Goal: Book appointment/travel/reservation

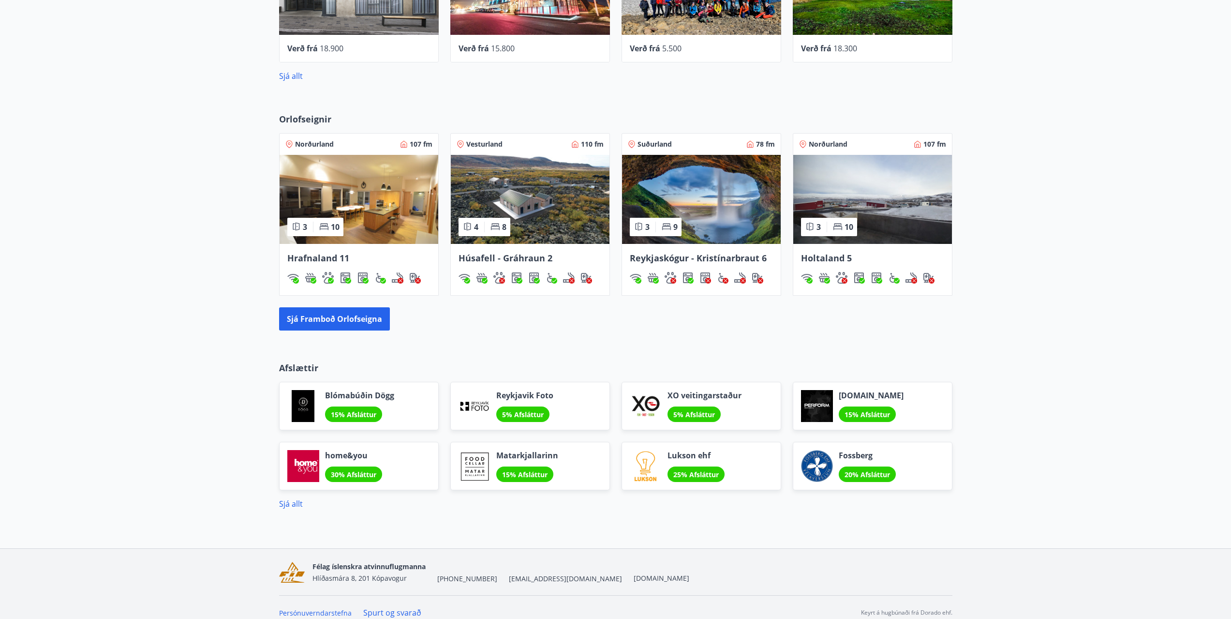
scroll to position [459, 0]
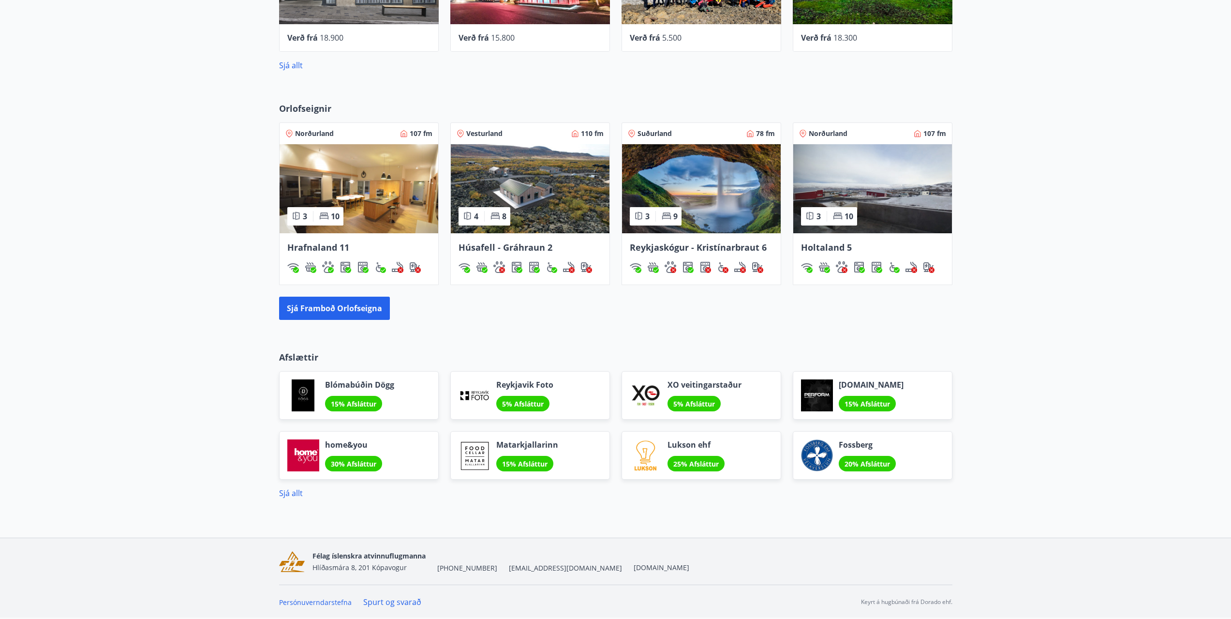
click at [356, 211] on img at bounding box center [359, 188] width 159 height 89
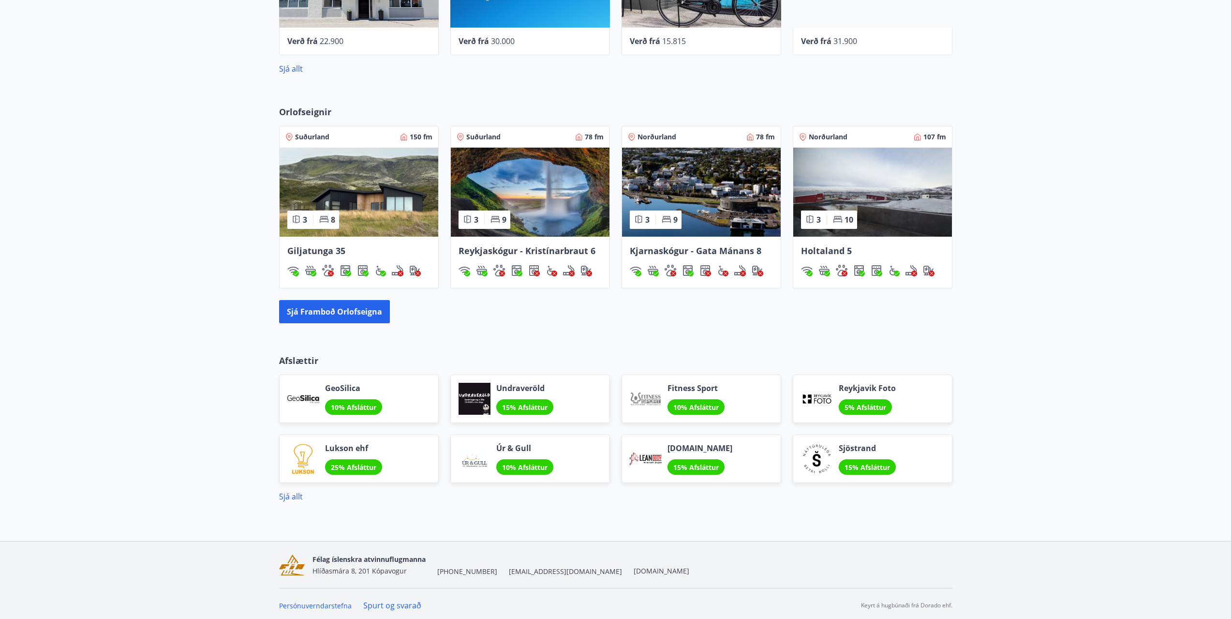
scroll to position [530, 0]
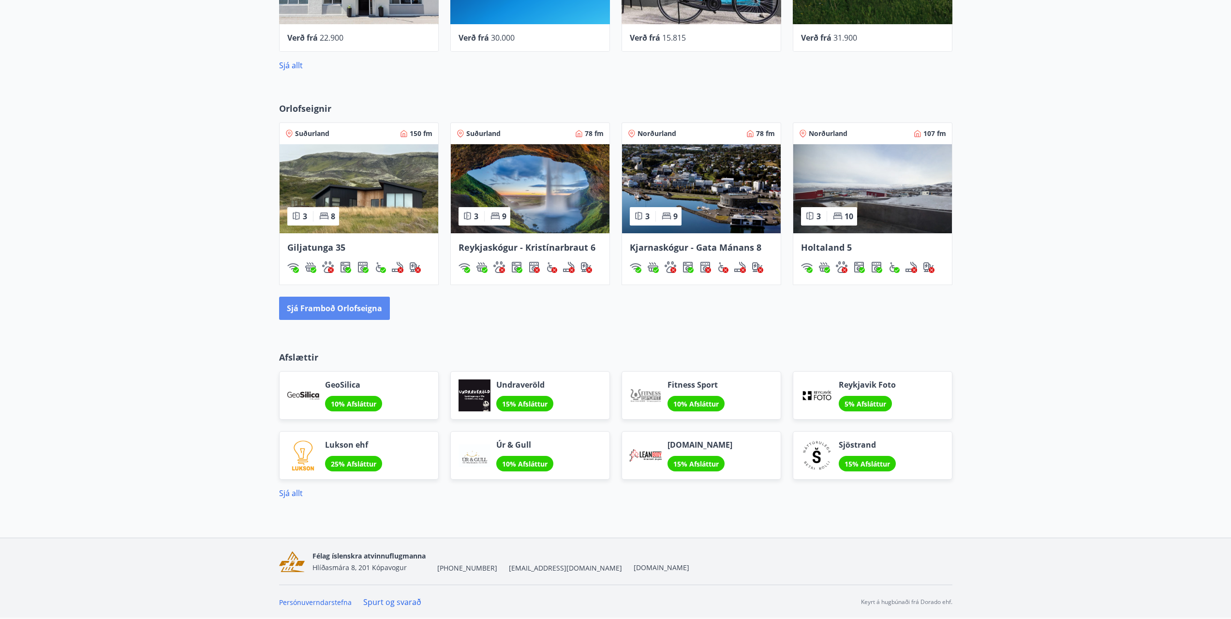
click at [332, 308] on button "Sjá framboð orlofseigna" at bounding box center [334, 307] width 111 height 23
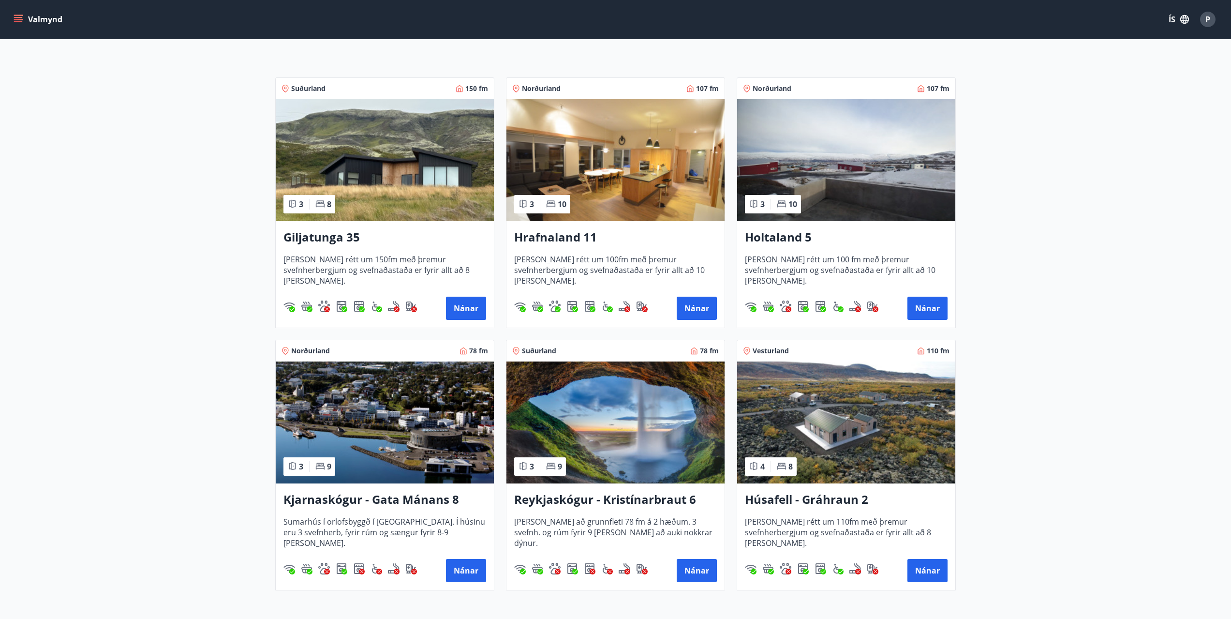
scroll to position [145, 0]
click at [603, 161] on img at bounding box center [615, 160] width 218 height 122
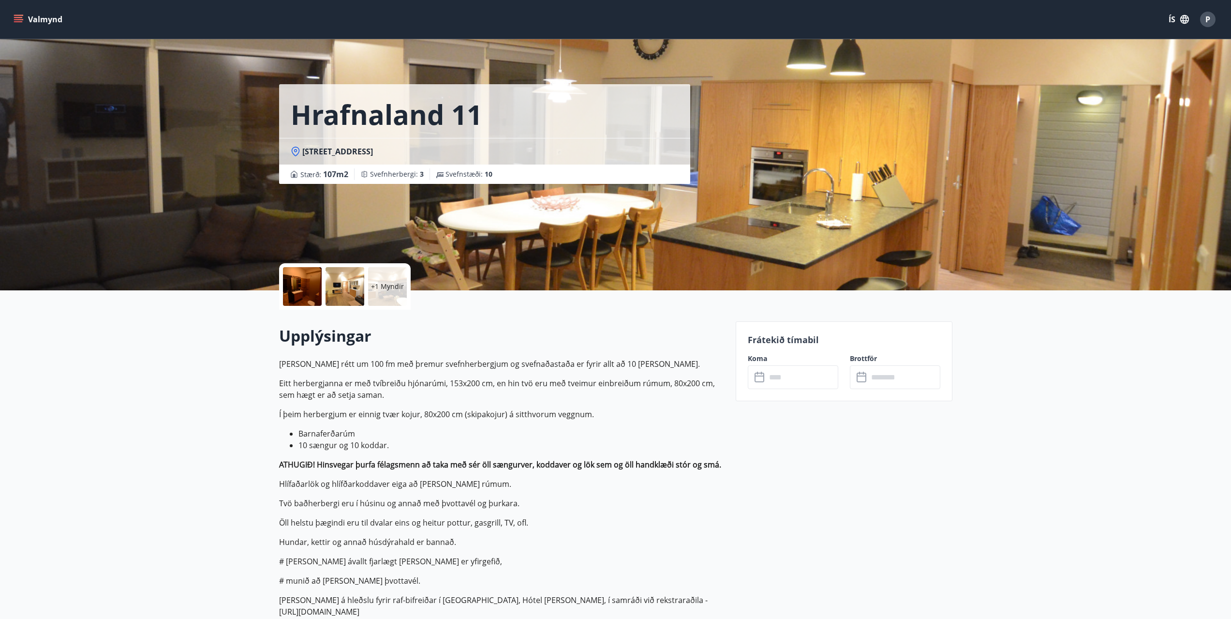
click at [348, 284] on div at bounding box center [344, 286] width 39 height 39
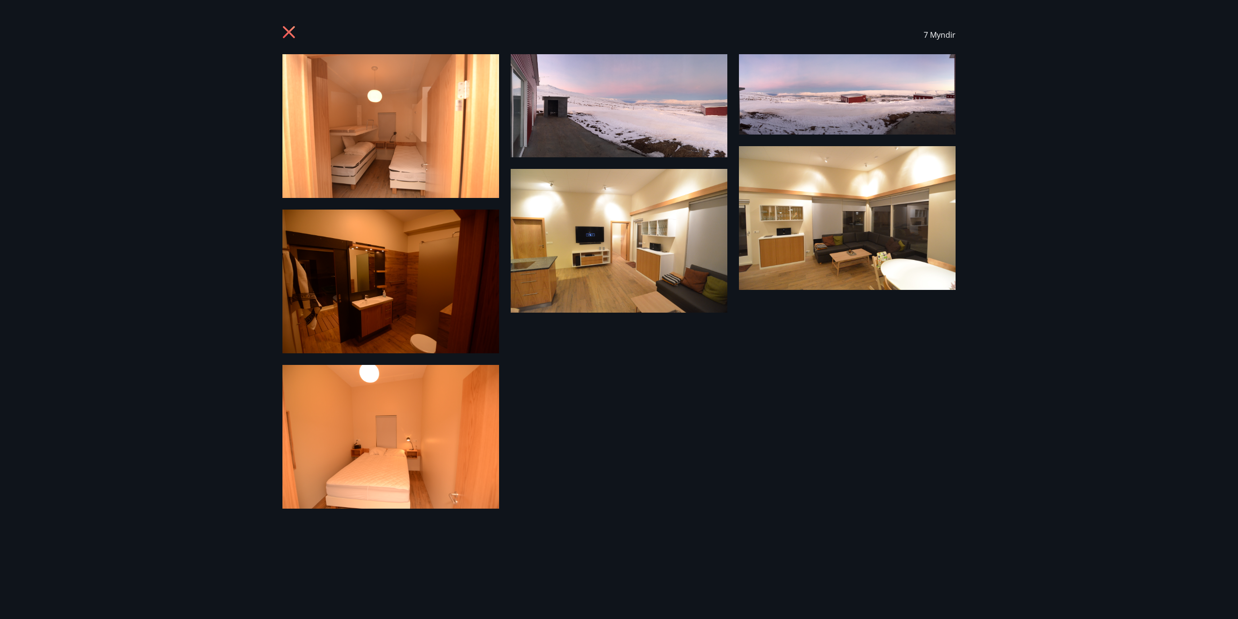
click at [292, 33] on icon at bounding box center [289, 33] width 15 height 15
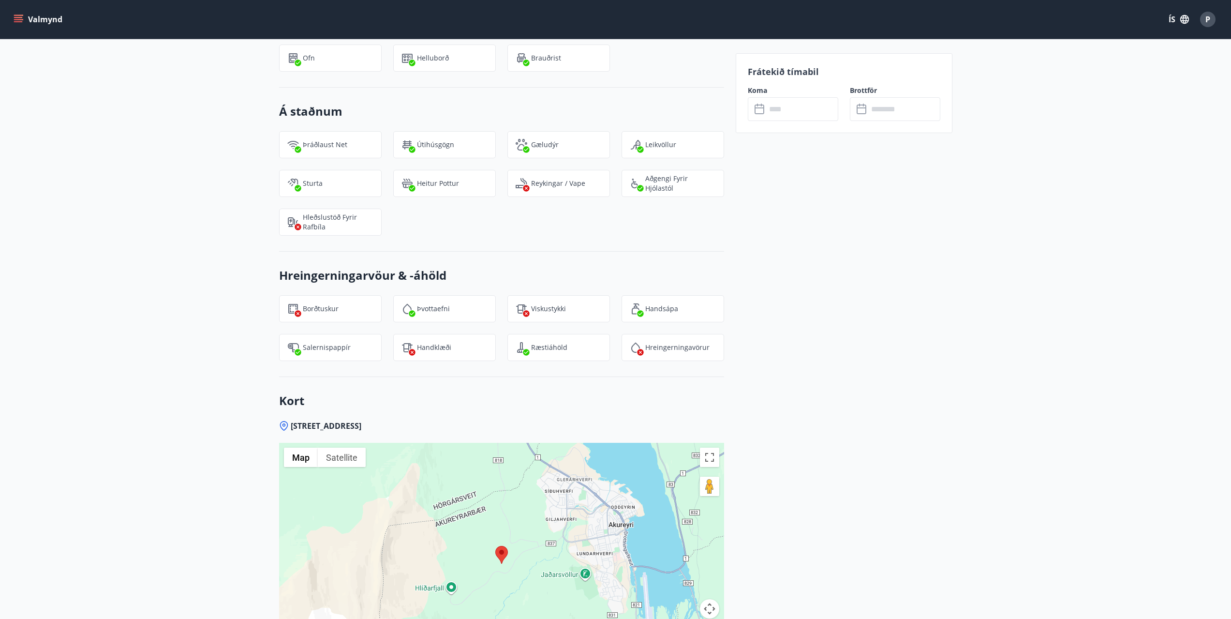
scroll to position [1479, 0]
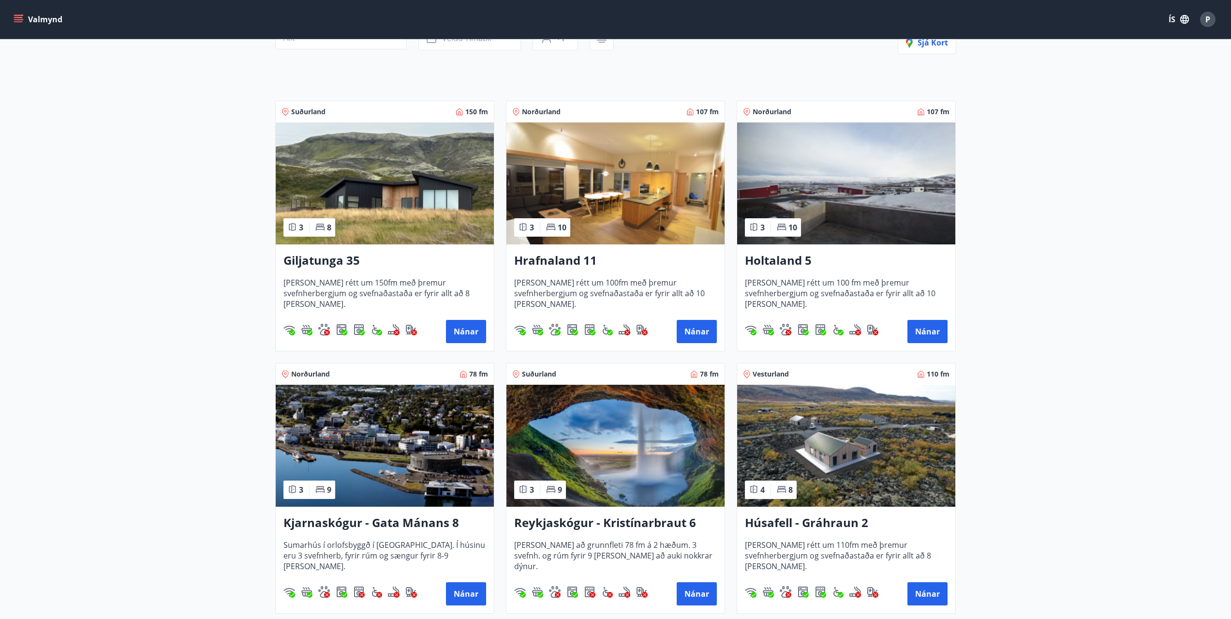
scroll to position [145, 0]
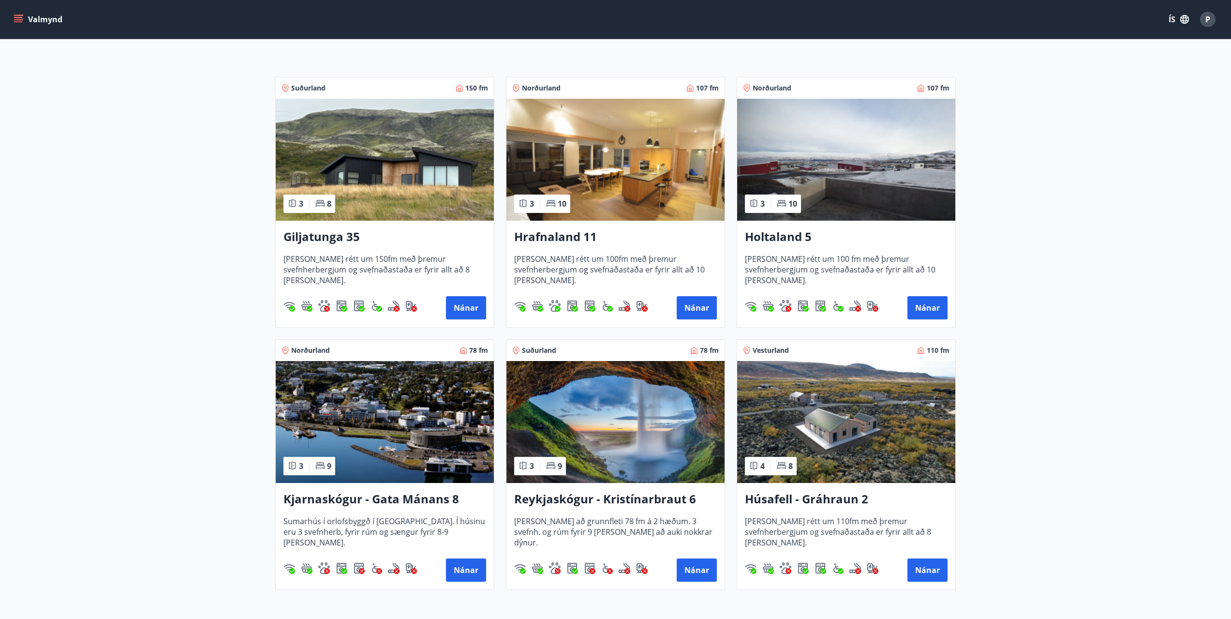
click at [894, 160] on img at bounding box center [846, 160] width 218 height 122
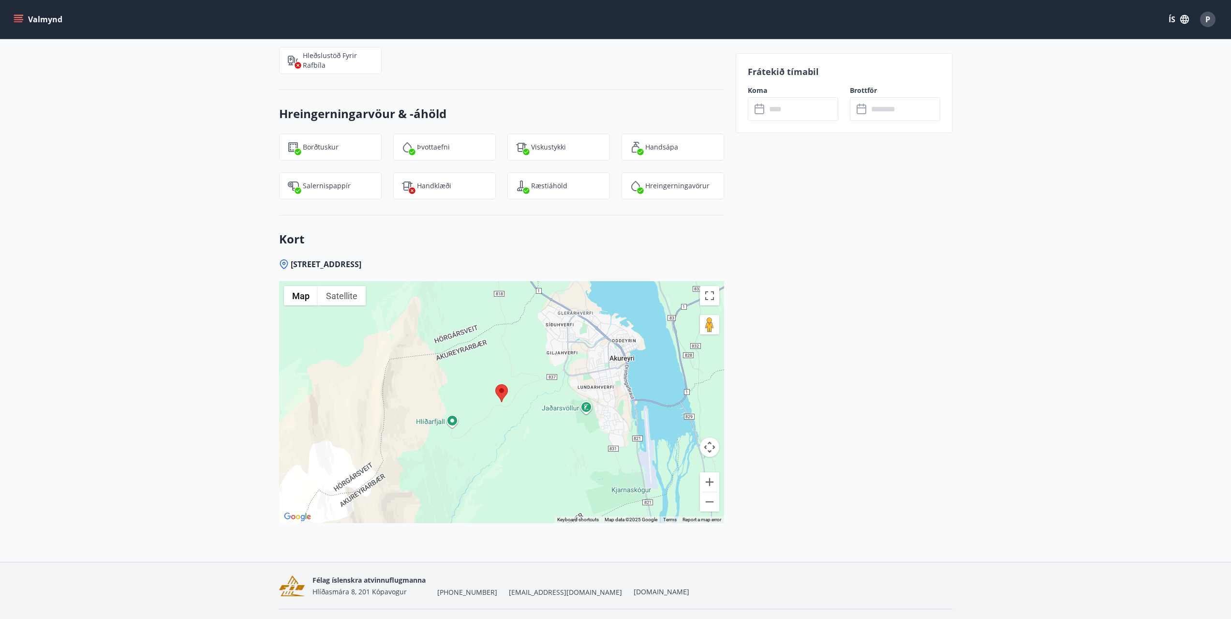
scroll to position [1429, 0]
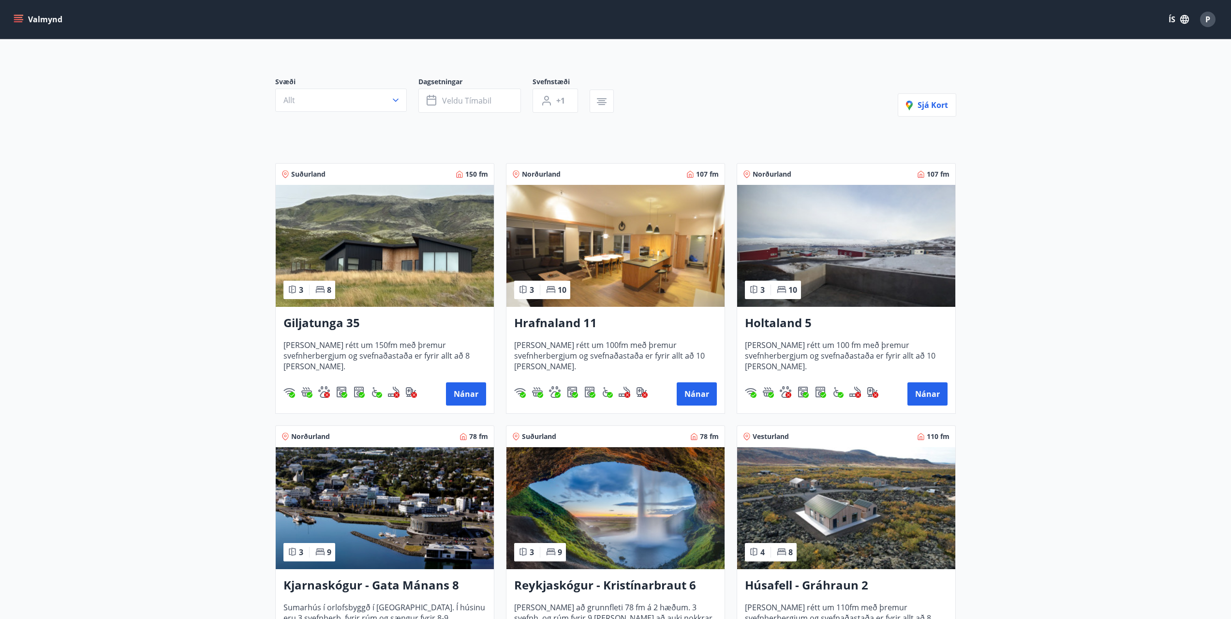
scroll to position [50, 0]
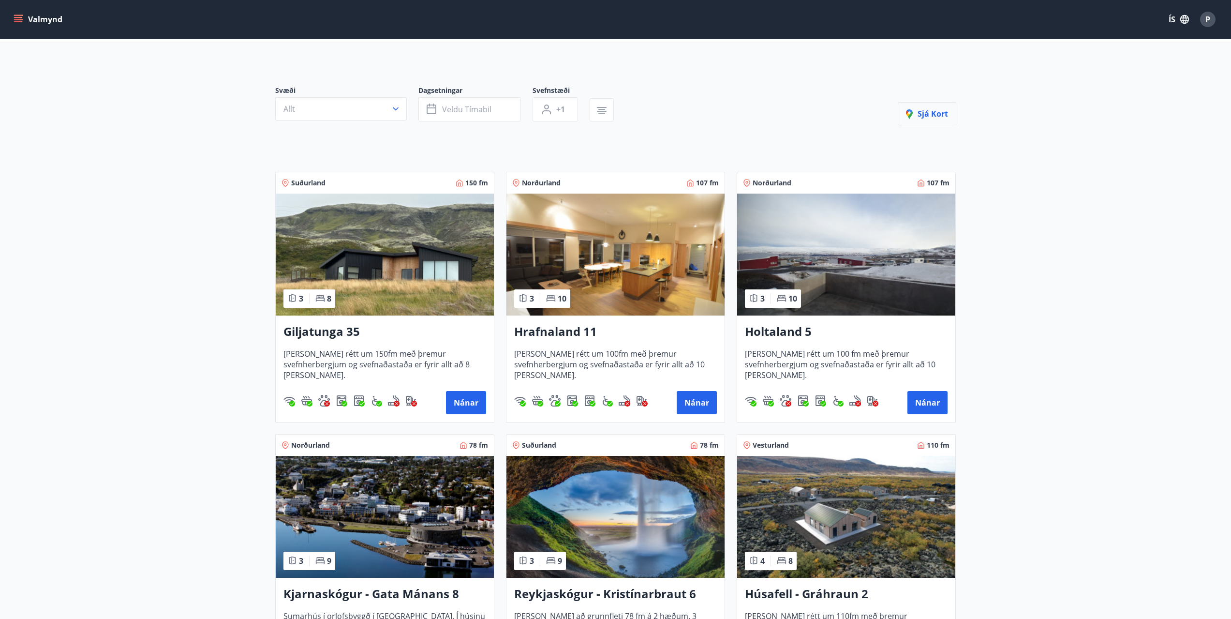
click at [934, 115] on span "Sjá kort" at bounding box center [927, 113] width 42 height 11
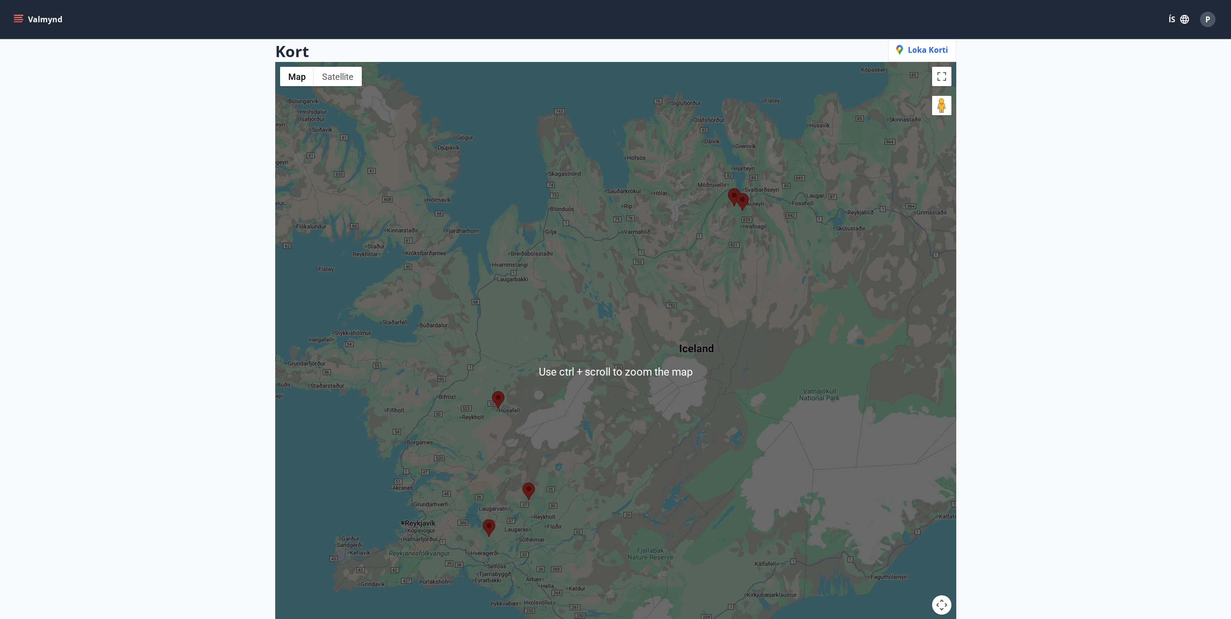
scroll to position [97, 0]
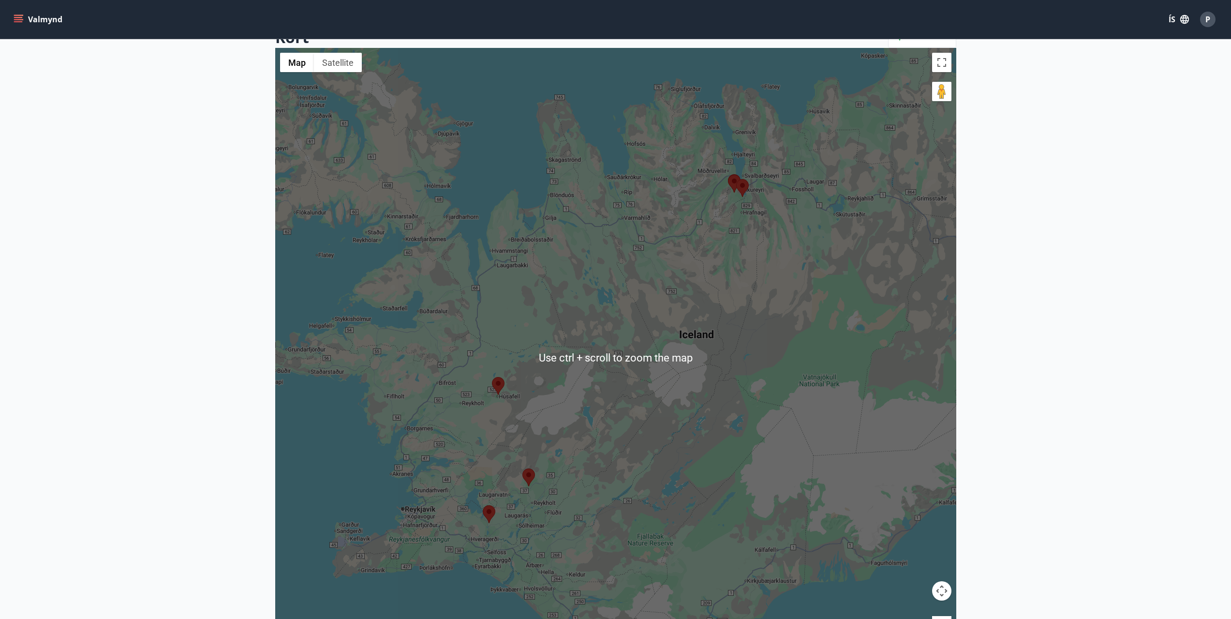
click at [737, 323] on div at bounding box center [615, 357] width 681 height 619
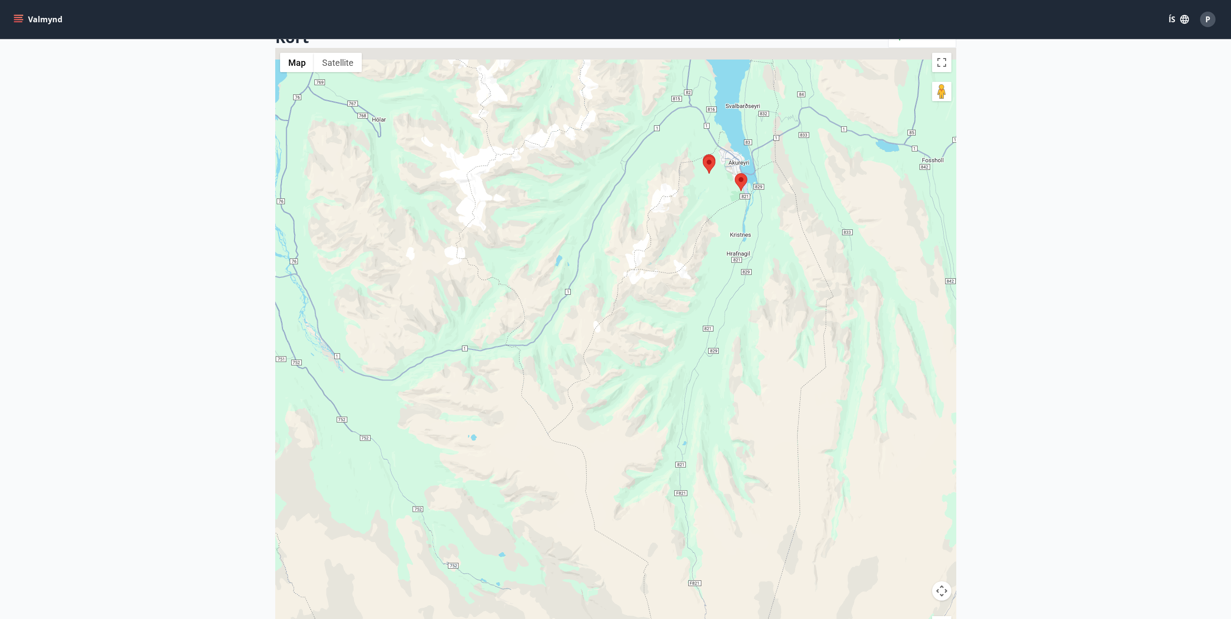
drag, startPoint x: 762, startPoint y: 189, endPoint x: 743, endPoint y: 559, distance: 370.0
click at [743, 561] on div at bounding box center [615, 357] width 681 height 619
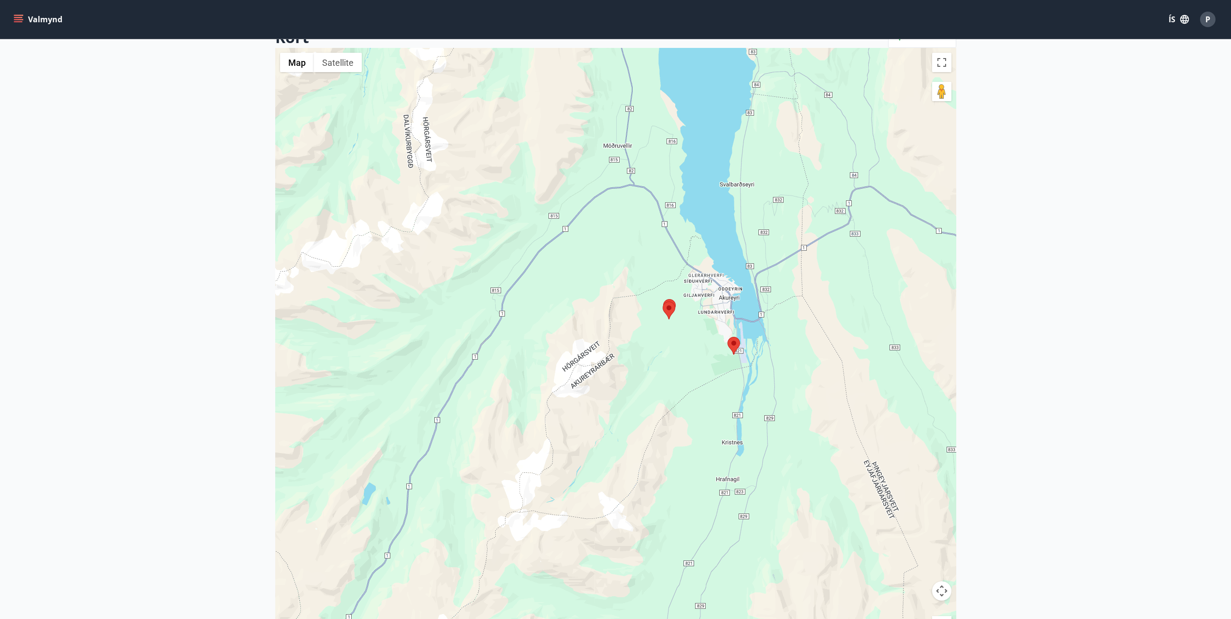
drag, startPoint x: 748, startPoint y: 146, endPoint x: 746, endPoint y: 340, distance: 194.4
click at [746, 340] on div at bounding box center [615, 357] width 681 height 619
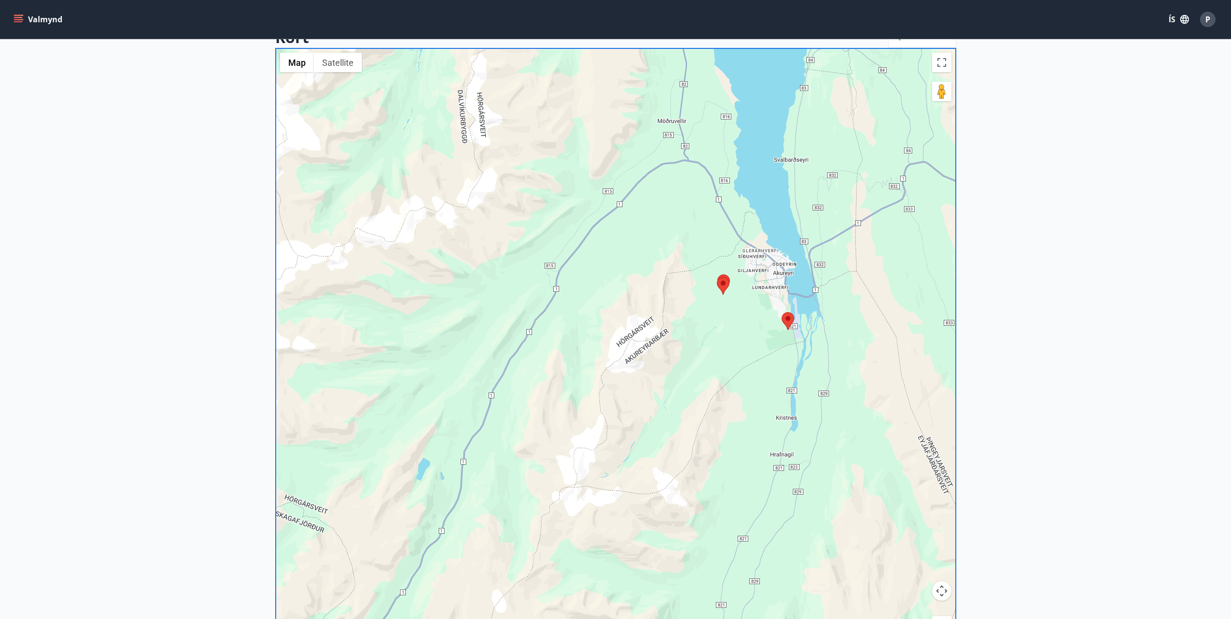
click at [230, 246] on main "Framboð Kort Loka korti ← Move left → Move right ↑ Move up ↓ Move down + Zoom i…" at bounding box center [615, 308] width 1231 height 732
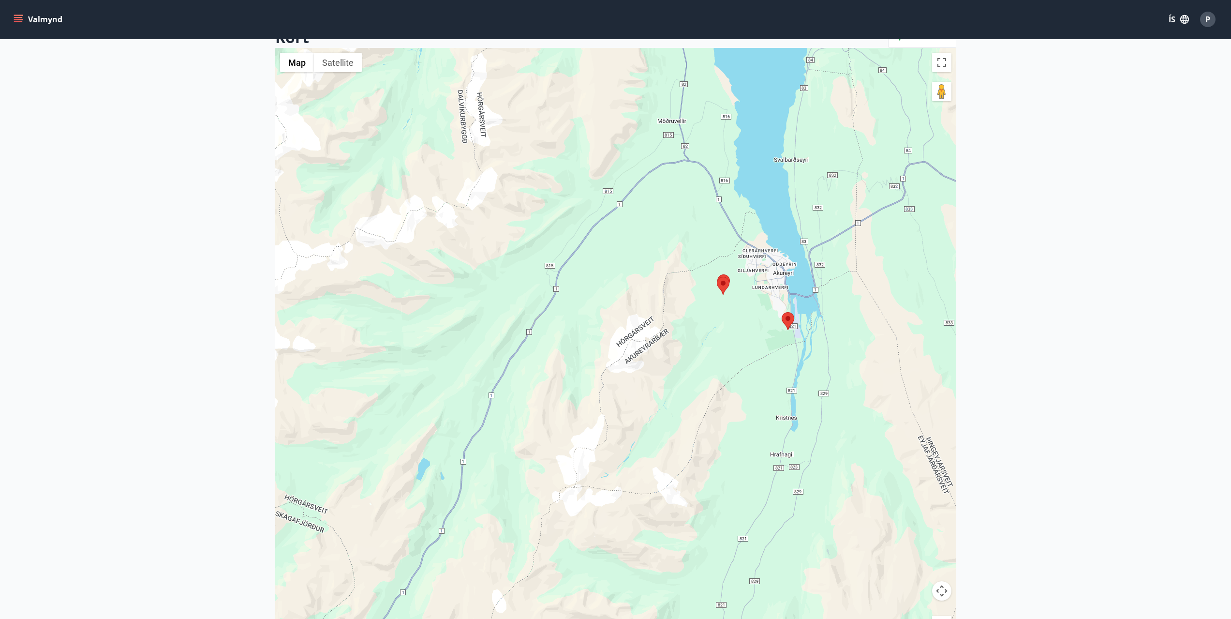
click at [18, 12] on button "Valmynd" at bounding box center [39, 19] width 55 height 17
drag, startPoint x: 964, startPoint y: 121, endPoint x: 936, endPoint y: 113, distance: 29.7
click at [965, 120] on main "Framboð Kort Loka korti ← Move left → Move right ↑ Move up ↓ Move down + Zoom i…" at bounding box center [615, 308] width 1231 height 732
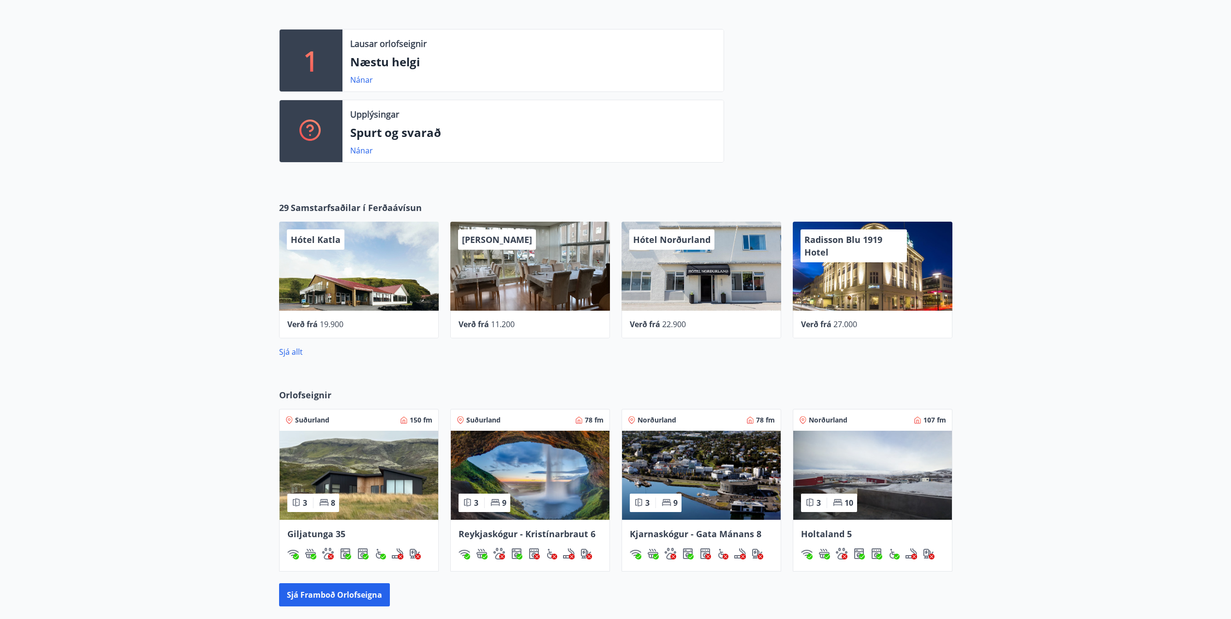
scroll to position [239, 0]
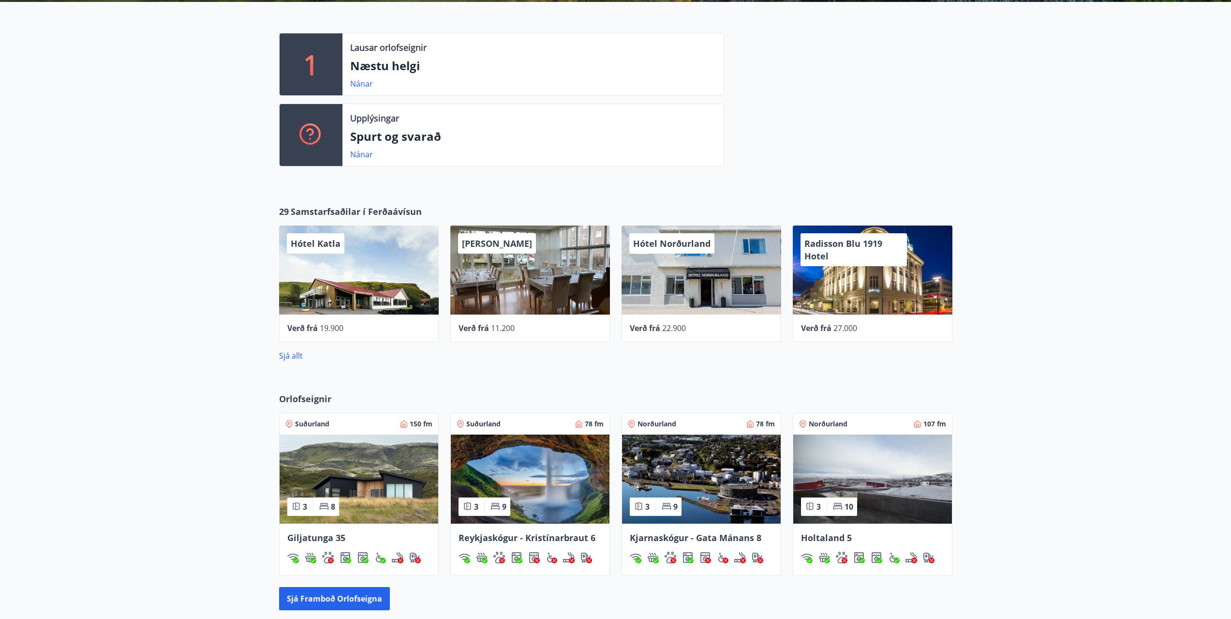
click at [326, 67] on div "1" at bounding box center [311, 64] width 63 height 62
click at [292, 359] on link "Sjá allt" at bounding box center [291, 355] width 24 height 11
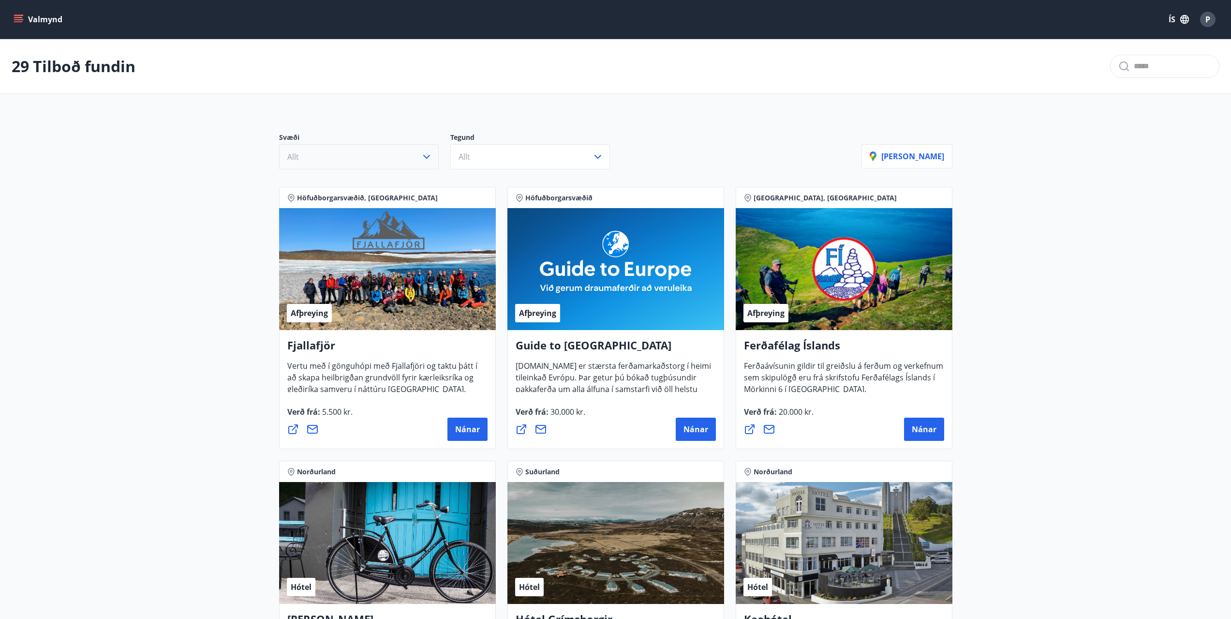
click at [428, 155] on icon "button" at bounding box center [427, 157] width 12 height 12
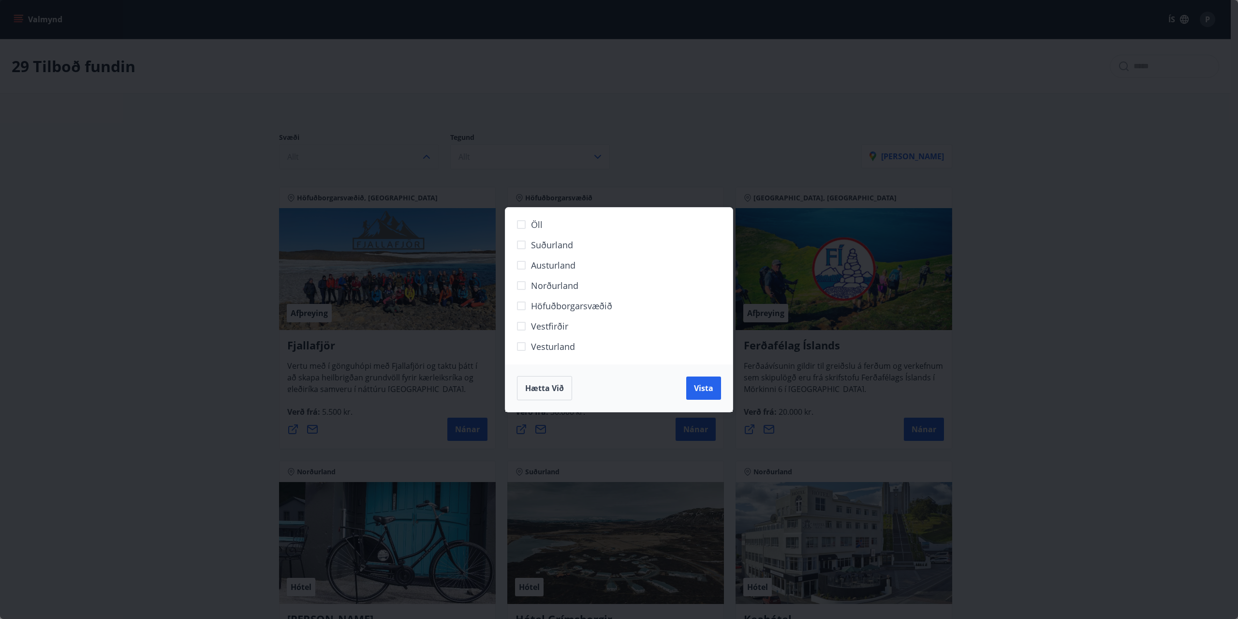
click at [564, 292] on label "Norðurland" at bounding box center [613, 289] width 203 height 20
drag, startPoint x: 700, startPoint y: 396, endPoint x: 851, endPoint y: 338, distance: 162.1
click at [700, 396] on button "Vista" at bounding box center [703, 387] width 35 height 23
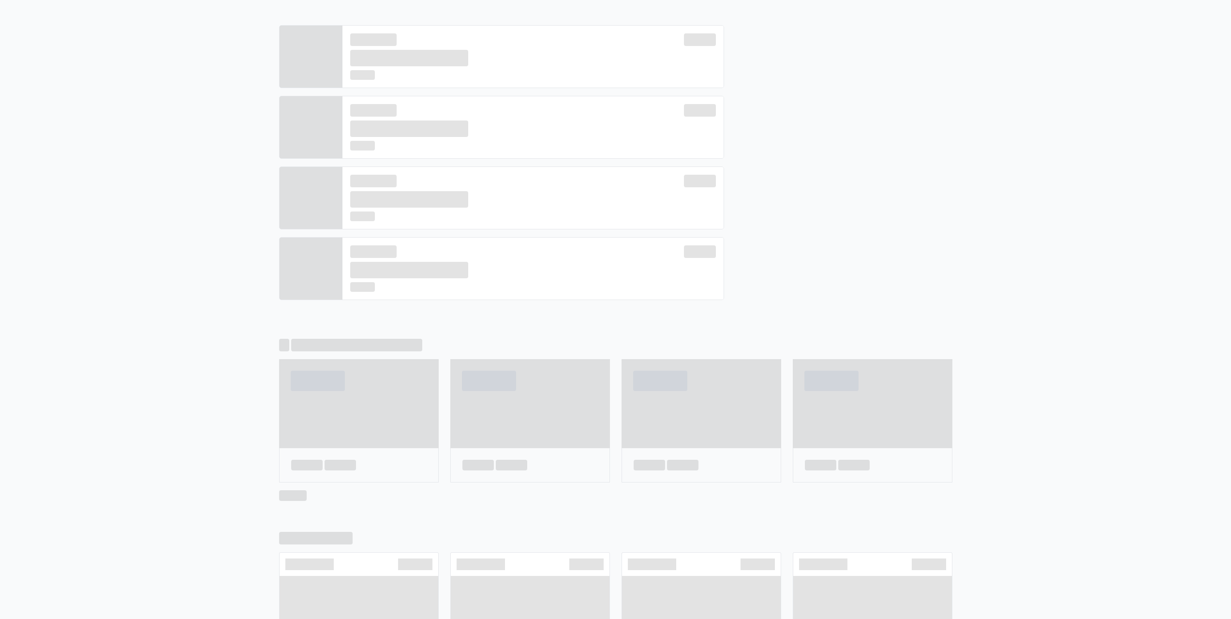
scroll to position [247, 0]
